Goal: Information Seeking & Learning: Learn about a topic

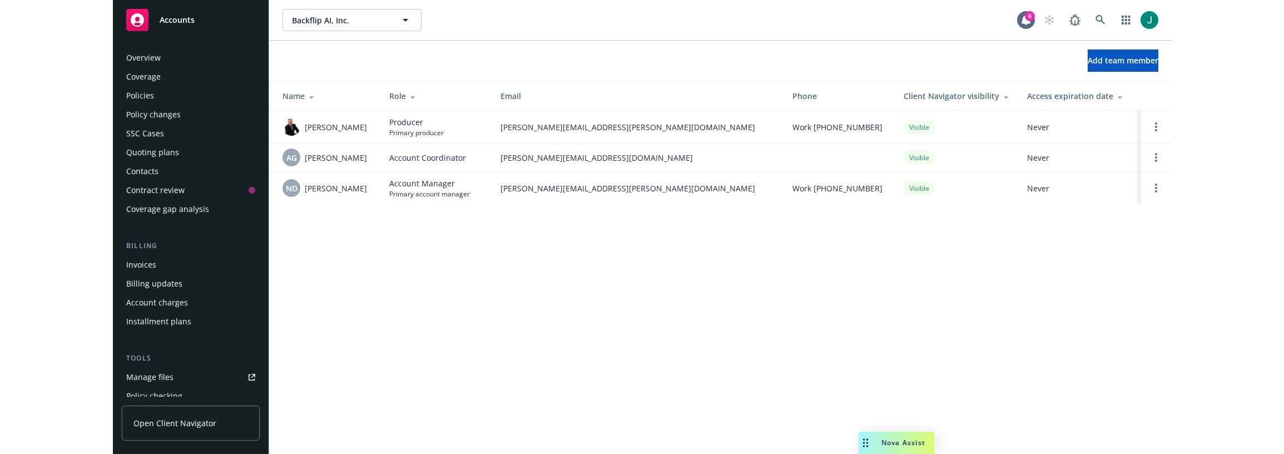
scroll to position [308, 0]
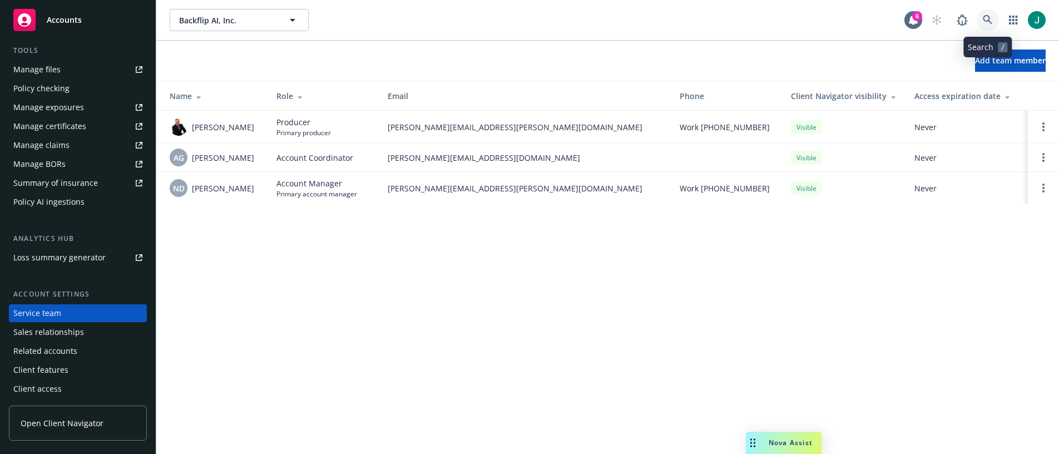
click at [987, 16] on icon at bounding box center [987, 19] width 9 height 9
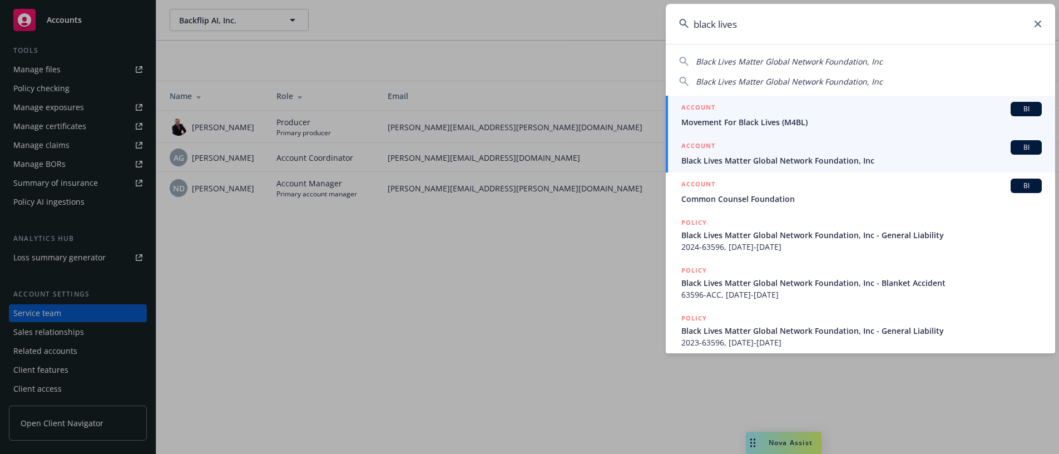
type input "black lives"
click at [799, 156] on span "Black Lives Matter Global Network Foundation, Inc" at bounding box center [861, 161] width 360 height 12
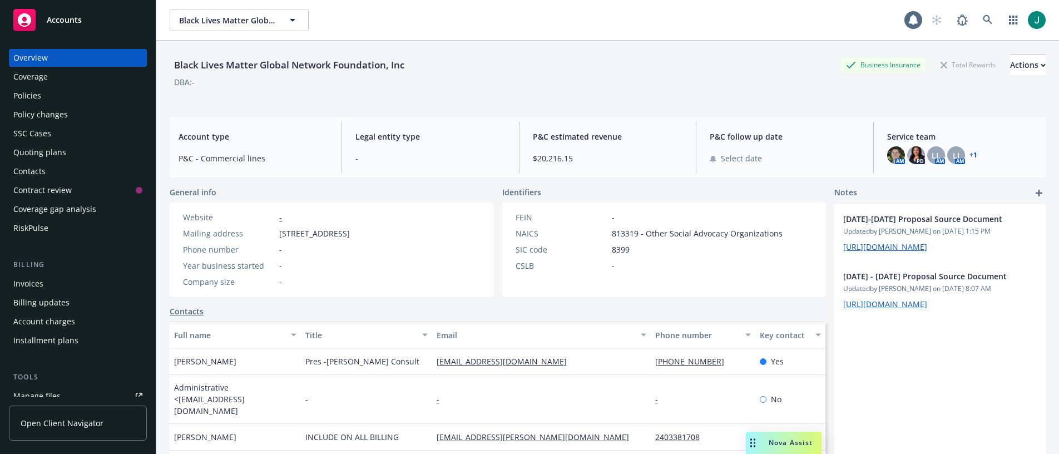
click at [37, 98] on div "Policies" at bounding box center [27, 96] width 28 height 18
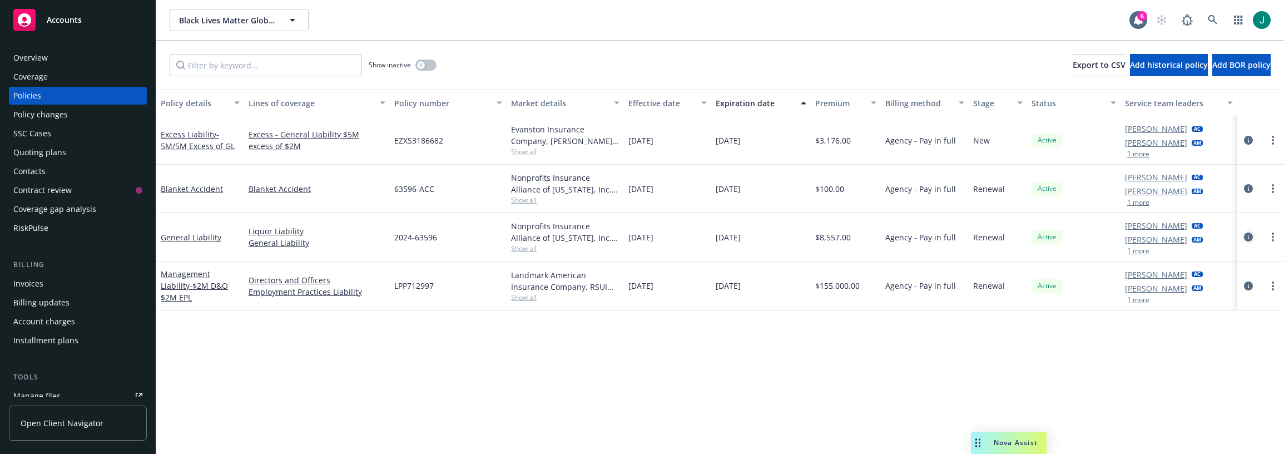
click at [1058, 236] on icon "circleInformation" at bounding box center [1248, 236] width 9 height 9
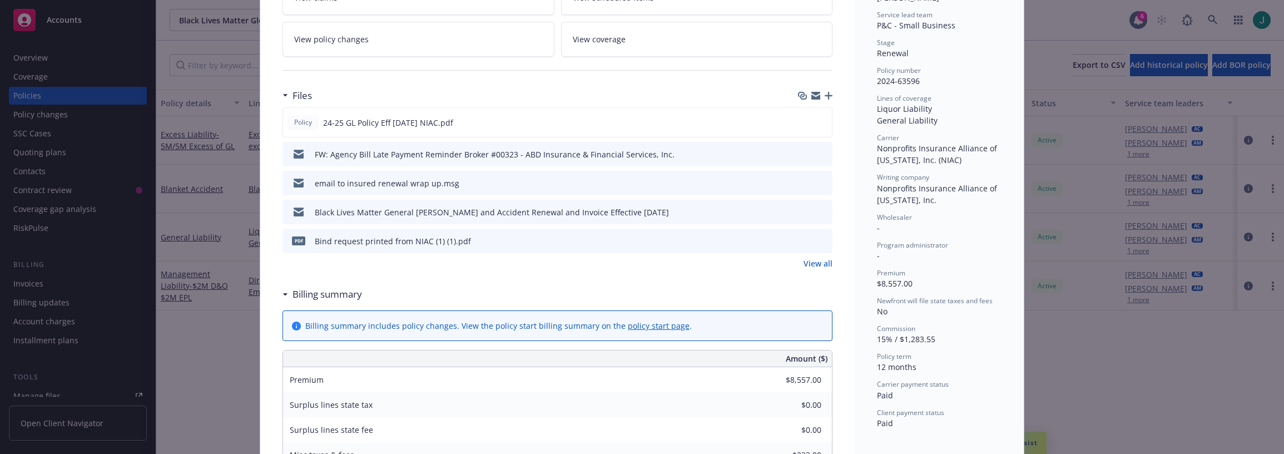
scroll to position [222, 0]
click at [820, 239] on icon "preview file" at bounding box center [822, 239] width 10 height 8
click at [811, 263] on link "View all" at bounding box center [818, 262] width 29 height 12
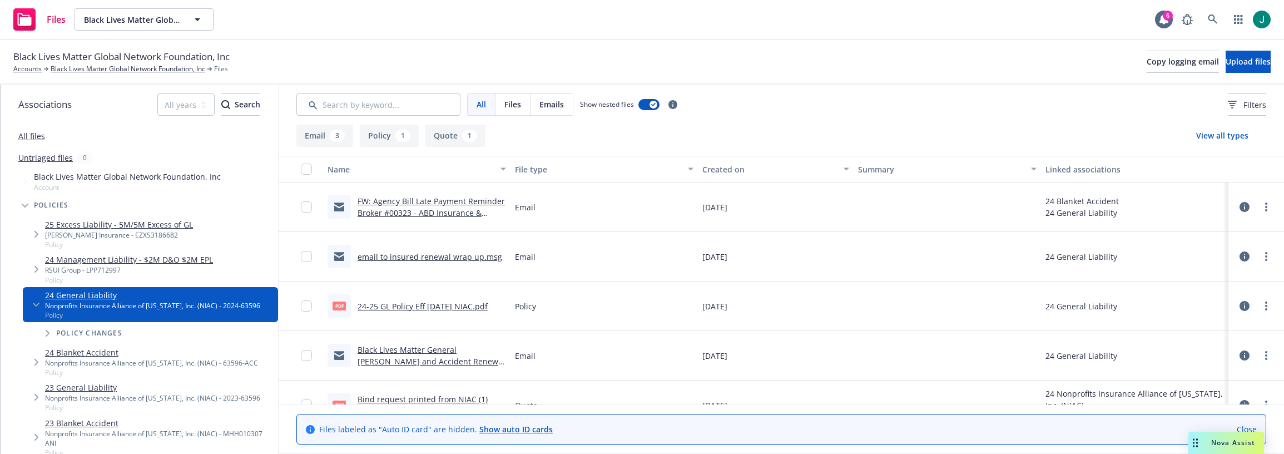
scroll to position [26, 0]
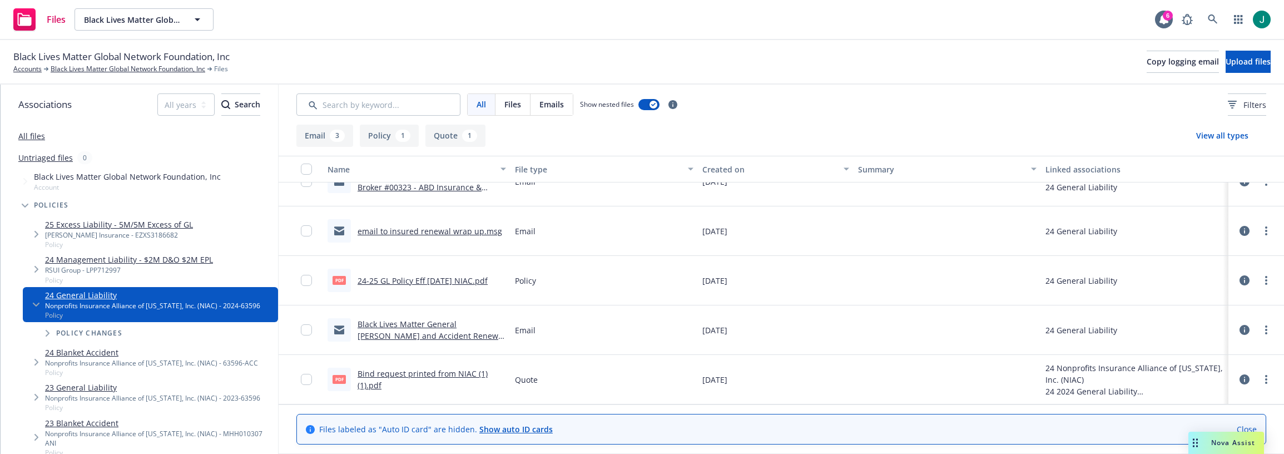
click at [1240, 378] on icon at bounding box center [1245, 379] width 10 height 10
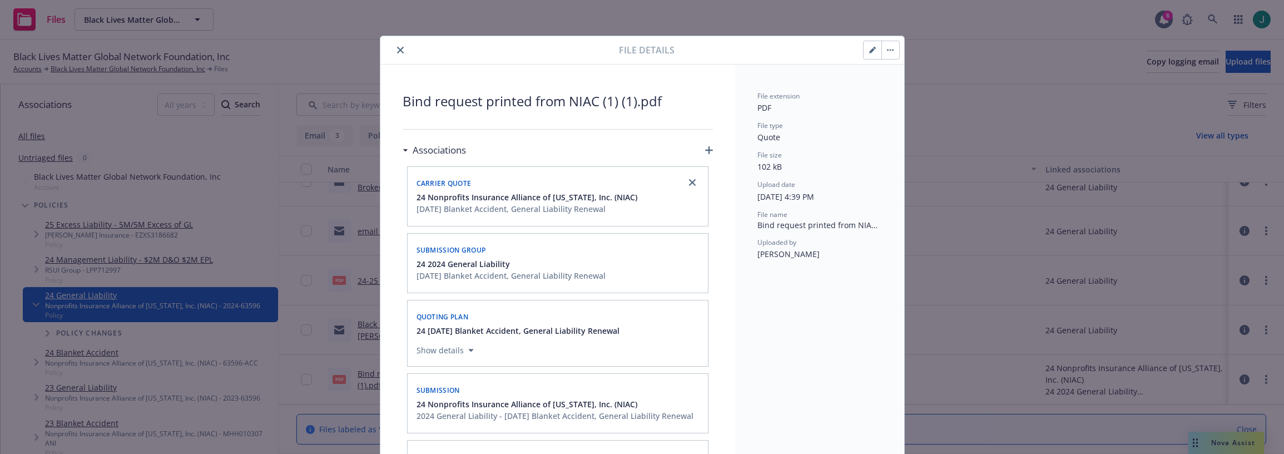
click at [397, 51] on icon "close" at bounding box center [400, 50] width 7 height 7
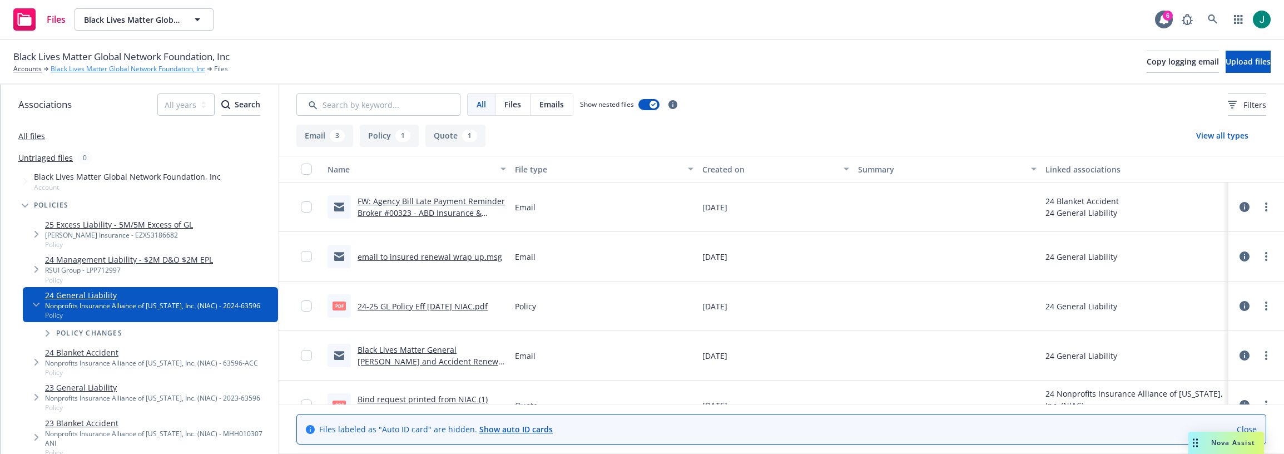
click at [126, 68] on link "Black Lives Matter Global Network Foundation, Inc" at bounding box center [128, 69] width 155 height 10
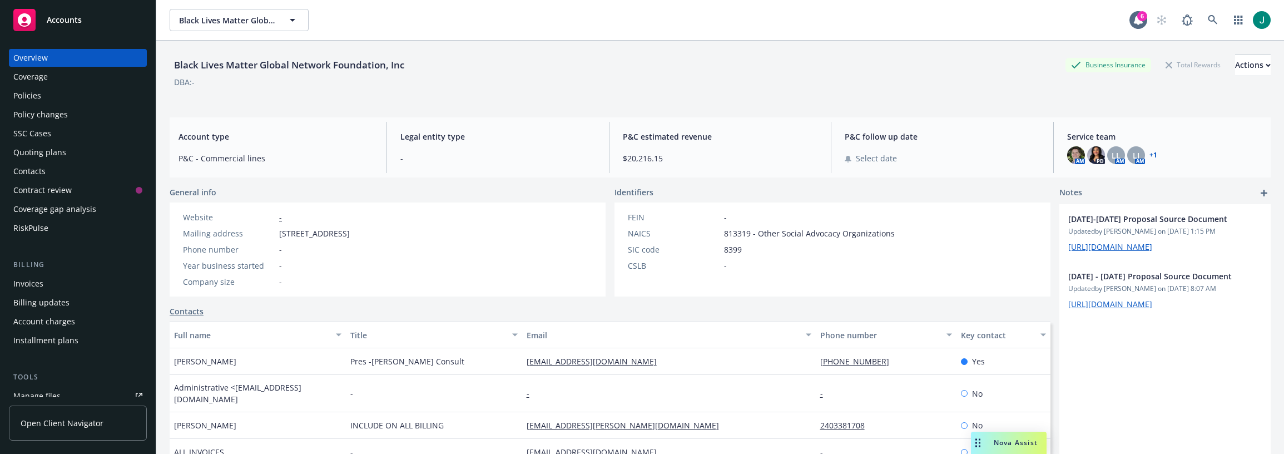
click at [23, 91] on div "Policies" at bounding box center [27, 96] width 28 height 18
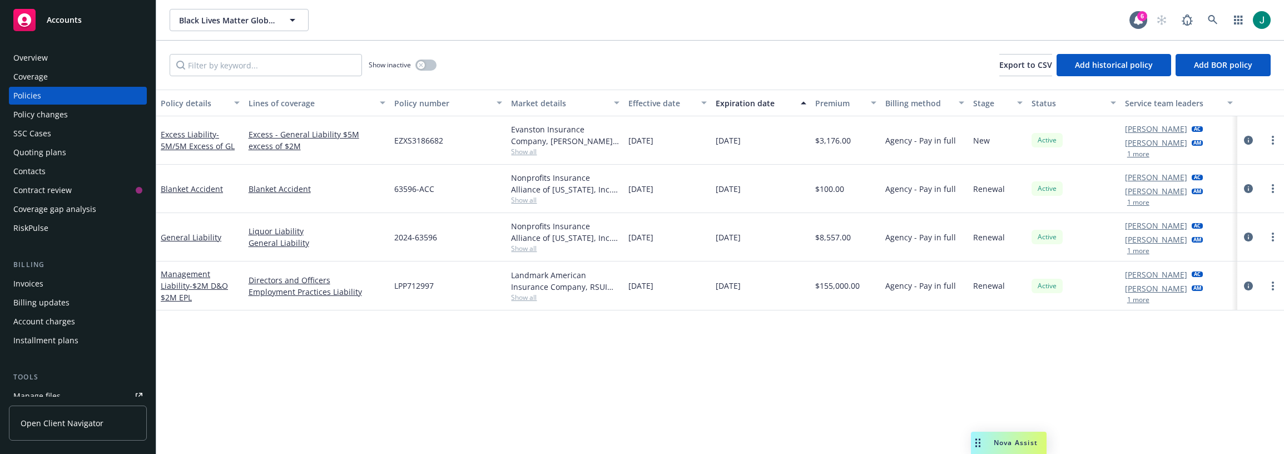
click at [1136, 298] on button "1 more" at bounding box center [1138, 299] width 22 height 7
